Goal: Task Accomplishment & Management: Manage account settings

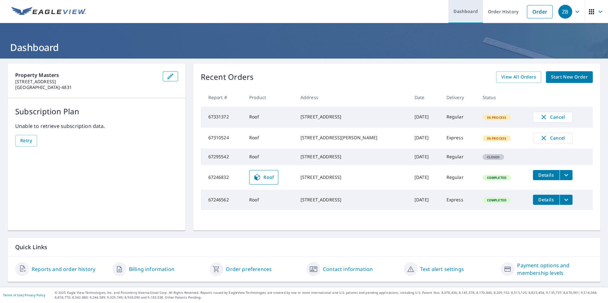
click at [460, 9] on link "Dashboard" at bounding box center [465, 11] width 35 height 23
click at [150, 270] on link "Billing information" at bounding box center [152, 269] width 46 height 8
